Goal: Task Accomplishment & Management: Use online tool/utility

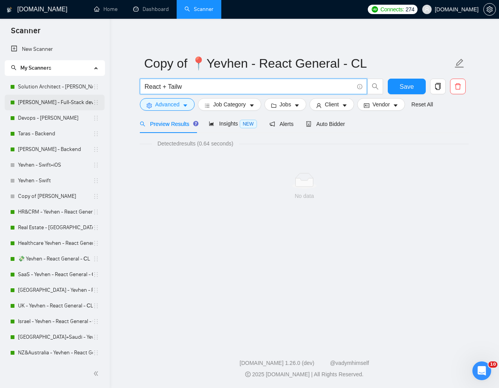
click at [46, 103] on link "[PERSON_NAME] - Full-Stack dev" at bounding box center [55, 103] width 75 height 16
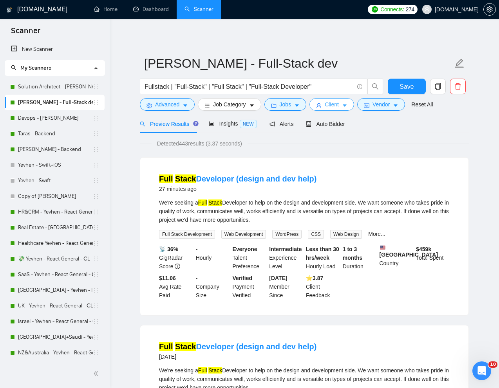
click at [336, 106] on span "Client" at bounding box center [332, 104] width 14 height 9
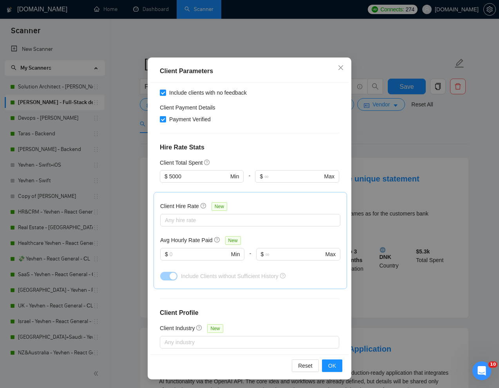
scroll to position [39, 0]
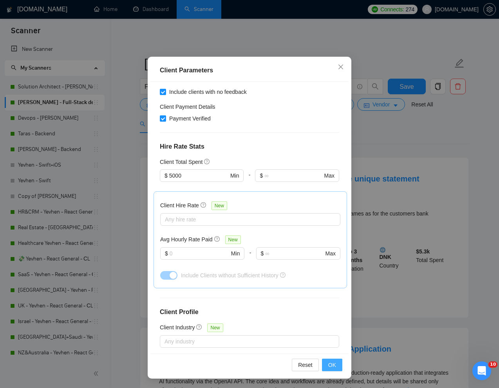
click at [329, 365] on span "OK" at bounding box center [332, 365] width 8 height 9
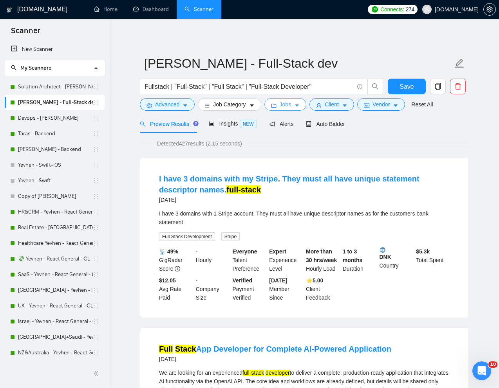
click at [285, 109] on button "Jobs" at bounding box center [285, 104] width 42 height 13
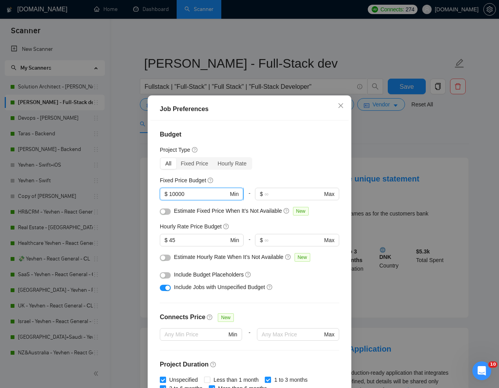
click at [175, 193] on input "10000" at bounding box center [198, 194] width 59 height 9
type input "15000"
click at [273, 172] on div "Budget Project Type All Fixed Price Hourly Rate Fixed Price Budget 15000 $ 1500…" at bounding box center [249, 257] width 198 height 272
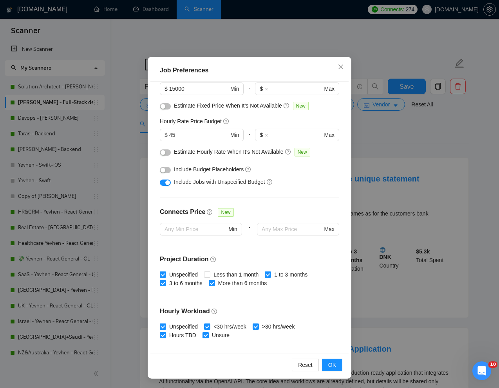
scroll to position [61, 0]
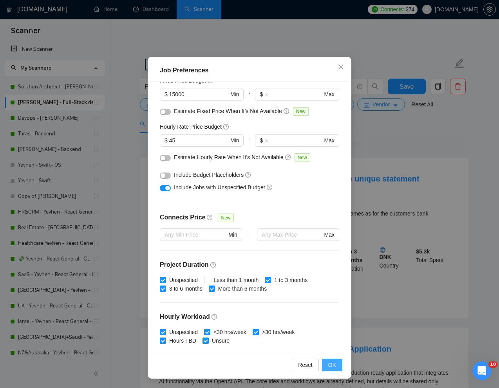
click at [334, 368] on span "OK" at bounding box center [332, 365] width 8 height 9
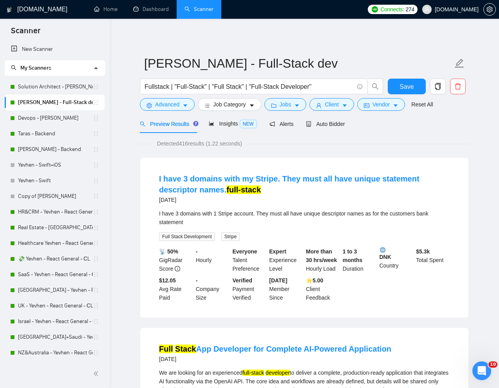
scroll to position [0, 0]
click at [233, 124] on span "Insights NEW" at bounding box center [233, 124] width 48 height 6
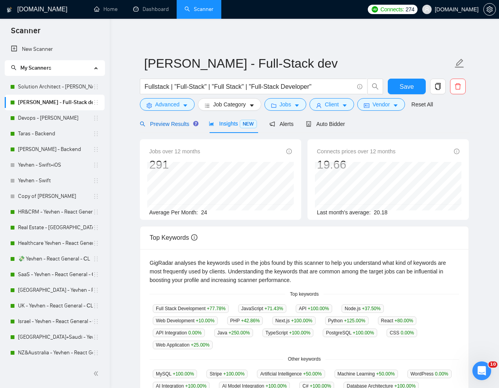
click at [178, 123] on span "Preview Results" at bounding box center [168, 124] width 56 height 6
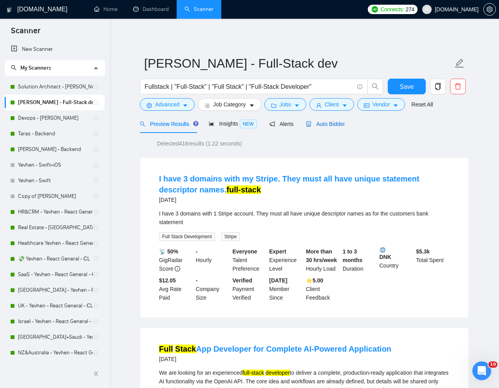
click at [334, 126] on span "Auto Bidder" at bounding box center [325, 124] width 39 height 6
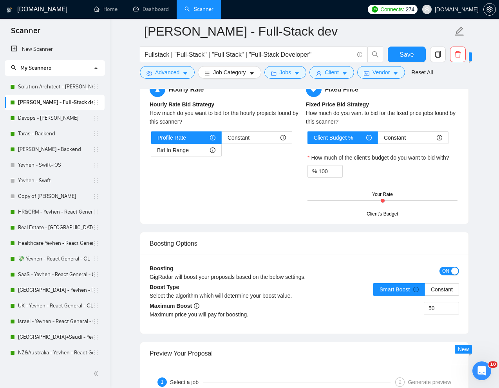
scroll to position [1295, 0]
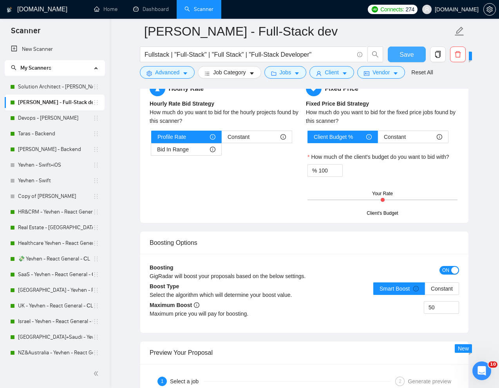
click at [406, 53] on span "Save" at bounding box center [406, 55] width 14 height 10
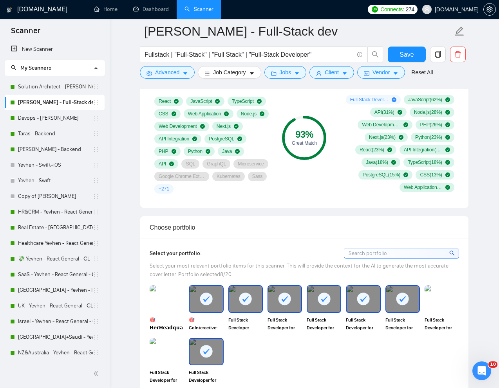
scroll to position [508, 0]
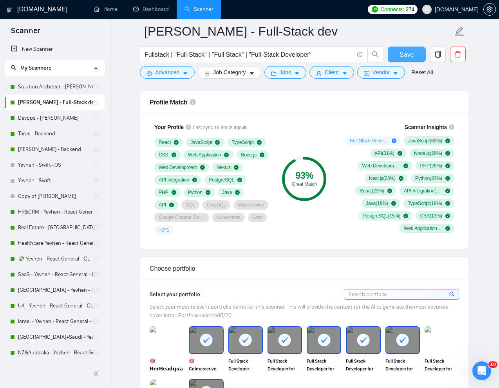
click at [403, 54] on span "Save" at bounding box center [406, 55] width 14 height 10
